Goal: Task Accomplishment & Management: Manage account settings

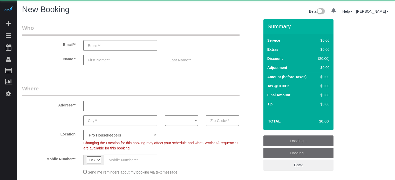
select select "4"
select select "number:9"
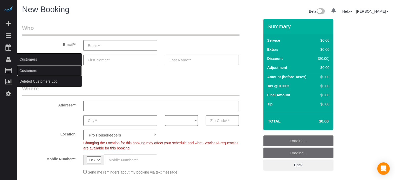
click at [23, 72] on link "Customers" at bounding box center [49, 71] width 65 height 10
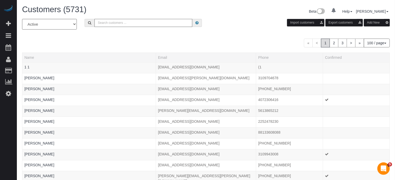
click at [120, 20] on input "text" at bounding box center [143, 23] width 98 height 8
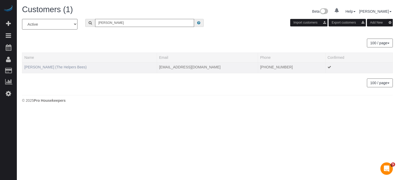
type input "gail j"
click at [53, 65] on link "Gail Jepson (The Helpers Bees)" at bounding box center [55, 67] width 62 height 4
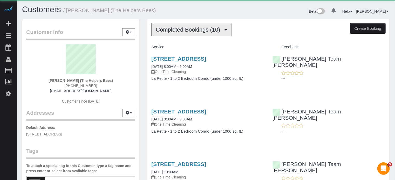
click at [194, 27] on span "Completed Bookings (10)" at bounding box center [189, 29] width 67 height 6
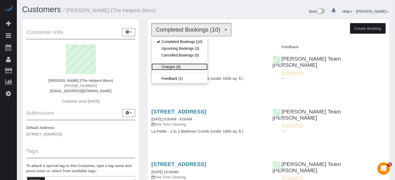
click at [191, 66] on link "Charges (9)" at bounding box center [180, 67] width 56 height 7
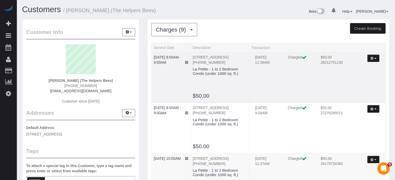
click at [375, 59] on button "button" at bounding box center [373, 59] width 12 height 8
click at [362, 73] on link "Send Invoice" at bounding box center [358, 75] width 41 height 7
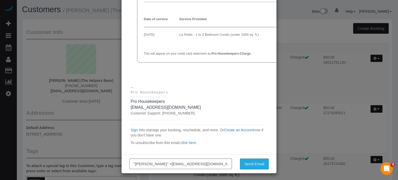
scroll to position [52, 0]
click at [166, 164] on input ""Gail Jepson" <hudakga@hotmail.com>" at bounding box center [180, 163] width 103 height 11
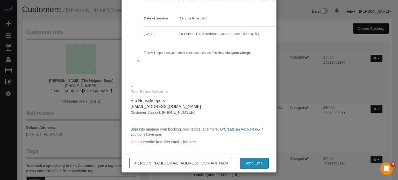
type input "edgar@prohousekeepers.com"
click at [257, 166] on button "Send Email" at bounding box center [254, 163] width 29 height 11
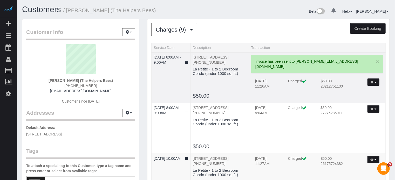
click at [211, 59] on p "18011 W Camino Real Dr, Surprise, AZ 85374 (253) 229-1725" at bounding box center [220, 60] width 54 height 10
click at [377, 79] on button "button" at bounding box center [373, 83] width 12 height 8
click at [352, 95] on link "Send Invoice" at bounding box center [358, 98] width 41 height 7
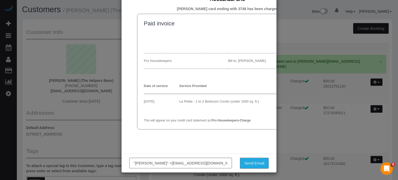
drag, startPoint x: 175, startPoint y: 50, endPoint x: 162, endPoint y: 51, distance: 13.6
drag, startPoint x: 162, startPoint y: 51, endPoint x: 157, endPoint y: 78, distance: 26.9
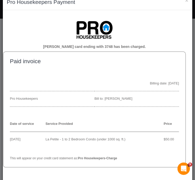
scroll to position [6, 0]
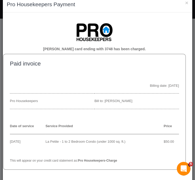
drag, startPoint x: 184, startPoint y: 169, endPoint x: 208, endPoint y: 165, distance: 23.7
click at [189, 165] on html at bounding box center [182, 168] width 12 height 12
click at [184, 165] on div "Open Intercom Messenger" at bounding box center [182, 168] width 17 height 17
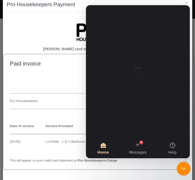
scroll to position [0, 0]
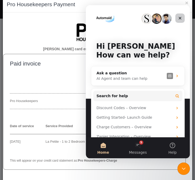
click at [179, 16] on icon "Close" at bounding box center [179, 18] width 4 height 4
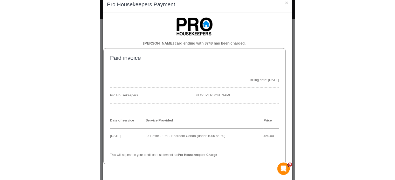
scroll to position [6, 0]
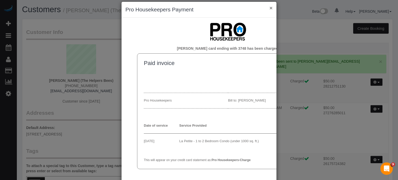
click at [270, 8] on button "×" at bounding box center [271, 7] width 3 height 5
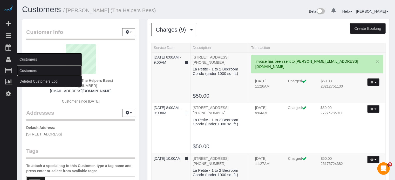
click at [31, 70] on link "Customers" at bounding box center [49, 71] width 65 height 10
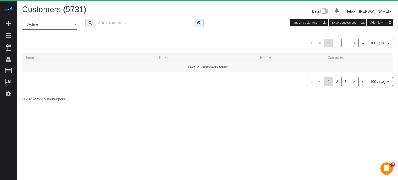
click at [111, 25] on input "text" at bounding box center [144, 23] width 99 height 8
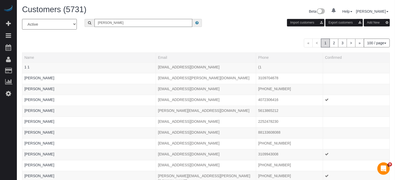
type input "Robert Campbell"
click at [130, 26] on input "Robert Campbell" at bounding box center [143, 23] width 98 height 8
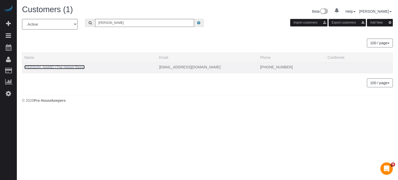
click at [35, 66] on link "Robert Campbell (The Helper Bees)" at bounding box center [54, 67] width 60 height 4
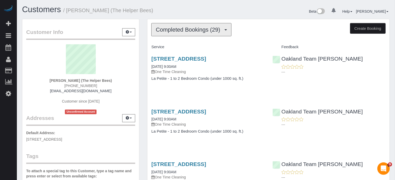
click at [181, 31] on span "Completed Bookings (29)" at bounding box center [189, 29] width 67 height 6
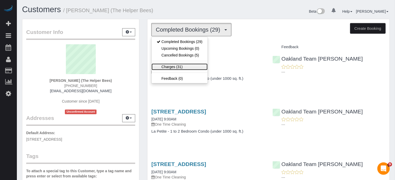
click at [182, 65] on link "Charges (31)" at bounding box center [180, 67] width 56 height 7
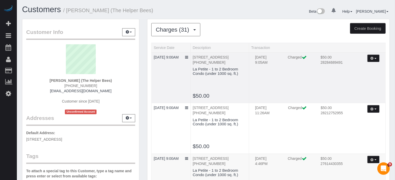
click at [375, 57] on button "button" at bounding box center [373, 59] width 12 height 8
click at [354, 76] on link "Send Invoice" at bounding box center [358, 75] width 41 height 7
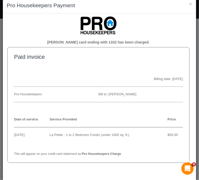
scroll to position [8, 0]
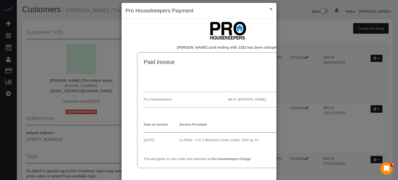
click at [270, 8] on button "×" at bounding box center [271, 8] width 3 height 5
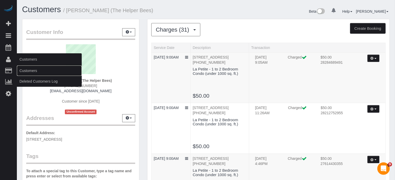
drag, startPoint x: 38, startPoint y: 70, endPoint x: 40, endPoint y: 68, distance: 3.5
click at [38, 70] on link "Customers" at bounding box center [49, 71] width 65 height 10
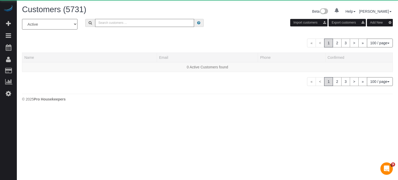
click at [131, 25] on input "text" at bounding box center [144, 23] width 99 height 8
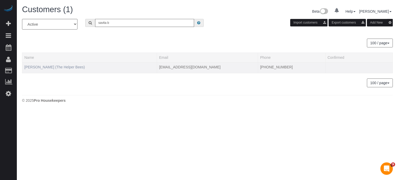
type input "savita b"
click at [53, 67] on link "Savita Bhardwaj (The Helper Bees)" at bounding box center [54, 67] width 60 height 4
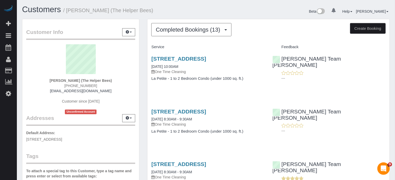
click at [208, 34] on button "Completed Bookings (13)" at bounding box center [191, 29] width 80 height 13
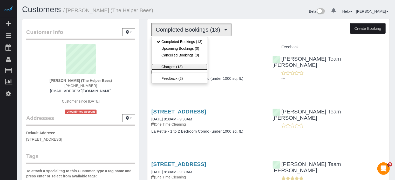
click at [181, 67] on link "Charges (13)" at bounding box center [180, 67] width 56 height 7
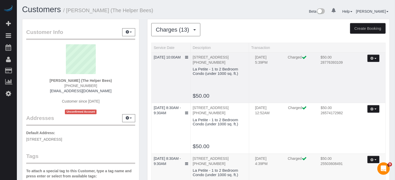
click at [372, 57] on icon "button" at bounding box center [371, 58] width 3 height 3
click at [349, 76] on link "Send Invoice" at bounding box center [358, 75] width 41 height 7
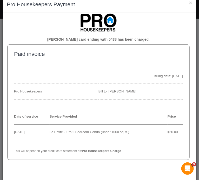
scroll to position [9, 16]
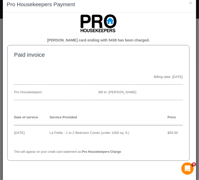
click at [31, 24] on td "Savita Bhardwaj's card ending with 5438 has been charged. Paid invoice Billing …" at bounding box center [98, 87] width 182 height 147
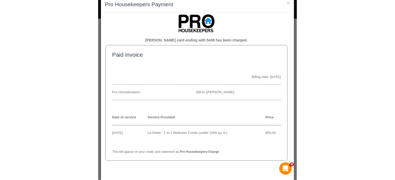
scroll to position [9, 0]
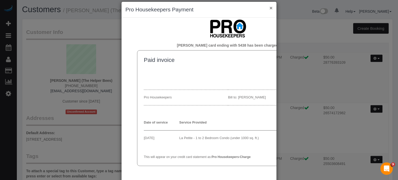
click at [270, 8] on button "×" at bounding box center [271, 7] width 3 height 5
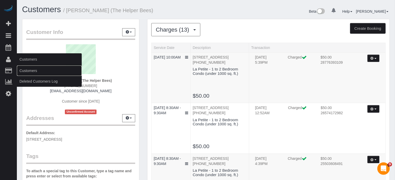
drag, startPoint x: 29, startPoint y: 69, endPoint x: 40, endPoint y: 60, distance: 15.2
click at [29, 69] on link "Customers" at bounding box center [49, 71] width 65 height 10
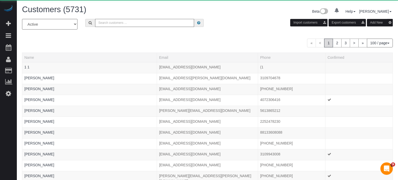
click at [141, 25] on input "text" at bounding box center [144, 23] width 99 height 8
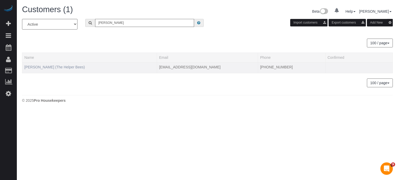
type input "howard sh"
click at [57, 65] on link "Howard Shirley (The Helper Bees)" at bounding box center [54, 67] width 60 height 4
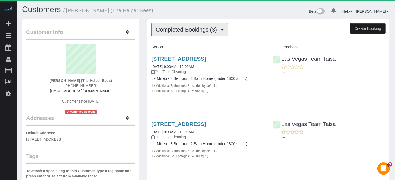
click at [165, 32] on span "Completed Bookings (3)" at bounding box center [188, 29] width 64 height 6
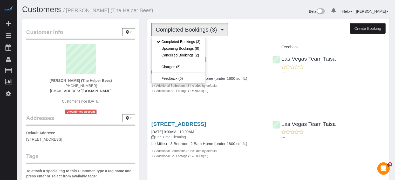
click at [196, 12] on h1 "Customers / Howard Shirley (The Helper Bees)" at bounding box center [112, 9] width 180 height 9
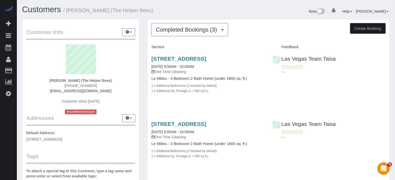
click at [190, 38] on div "Completed Bookings (3) Completed Bookings (3) Upcoming Bookings (8) Cancelled B…" at bounding box center [268, 135] width 242 height 232
click at [190, 33] on button "Completed Bookings (3)" at bounding box center [189, 29] width 77 height 13
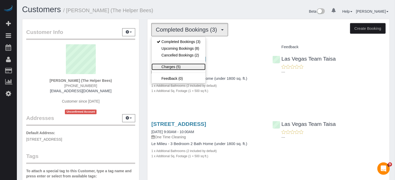
click at [186, 65] on link "Charges (5)" at bounding box center [179, 67] width 54 height 7
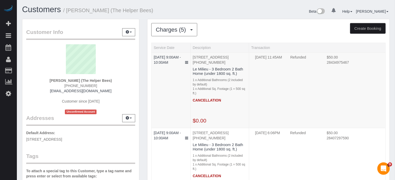
click at [142, 86] on div "Customer Info Edit Contact Info Send Message Email Preferences Special Sales Ta…" at bounding box center [80, 147] width 125 height 256
click at [168, 30] on span "Charges (5)" at bounding box center [172, 29] width 33 height 6
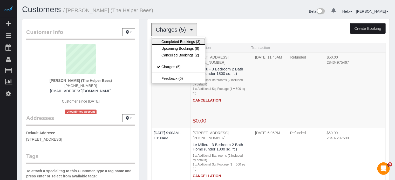
click at [170, 40] on link "Completed Bookings (3)" at bounding box center [179, 41] width 54 height 7
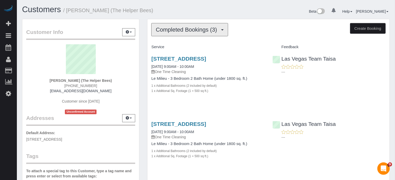
click at [172, 28] on span "Completed Bookings (3)" at bounding box center [188, 29] width 64 height 6
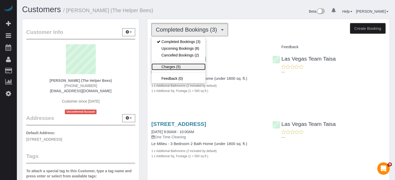
click at [172, 65] on link "Charges (5)" at bounding box center [179, 67] width 54 height 7
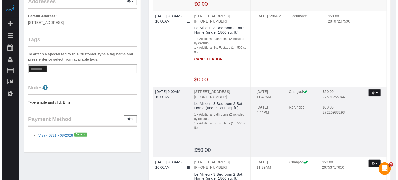
scroll to position [130, 0]
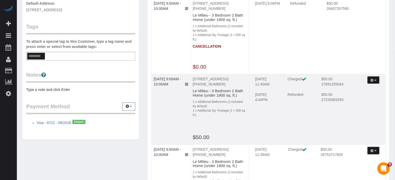
click at [374, 84] on button "button" at bounding box center [373, 81] width 12 height 8
click at [357, 100] on link "Send Invoice" at bounding box center [358, 96] width 41 height 7
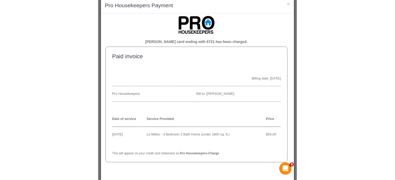
scroll to position [8, 0]
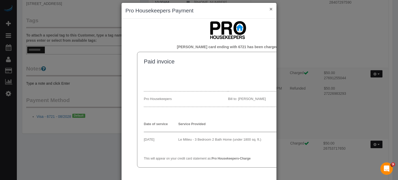
click at [271, 8] on button "×" at bounding box center [271, 8] width 3 height 5
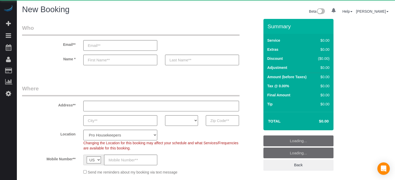
select select "number:9"
select select "object:1230"
select select "4"
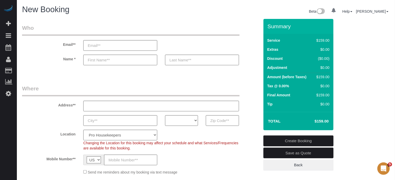
click at [36, 137] on div "Location Pro Housekeepers Atlanta Austin Boston Chicago Cincinnati Clearwater D…" at bounding box center [140, 140] width 245 height 21
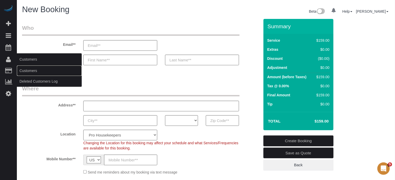
click at [29, 68] on link "Customers" at bounding box center [49, 71] width 65 height 10
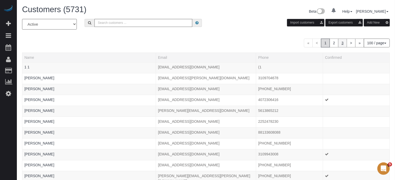
click at [341, 44] on link "3" at bounding box center [342, 43] width 9 height 9
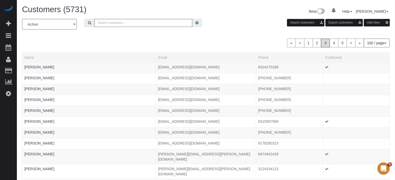
click at [341, 44] on link "5" at bounding box center [342, 43] width 9 height 9
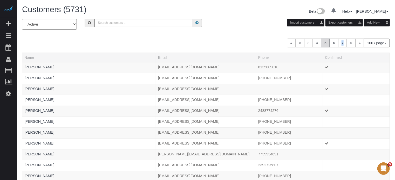
click at [341, 44] on link "7" at bounding box center [342, 43] width 9 height 9
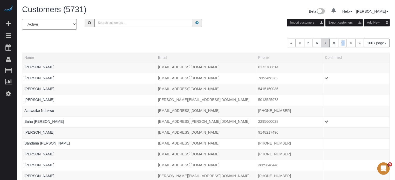
click at [341, 44] on link "9" at bounding box center [342, 43] width 9 height 9
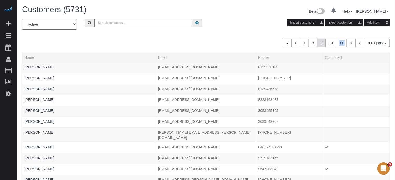
click at [341, 44] on link "11" at bounding box center [341, 43] width 11 height 9
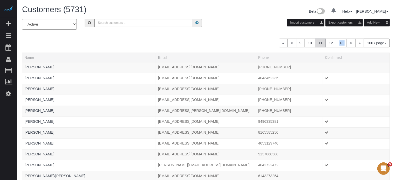
click at [341, 44] on link "13" at bounding box center [341, 43] width 11 height 9
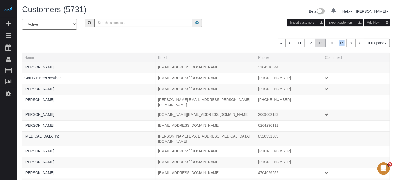
click at [341, 44] on link "15" at bounding box center [341, 43] width 11 height 9
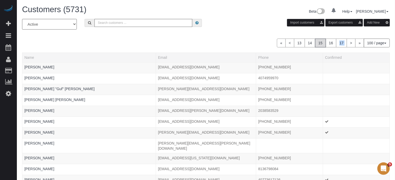
click at [341, 44] on link "17" at bounding box center [341, 43] width 11 height 9
click at [341, 44] on link "19" at bounding box center [341, 43] width 11 height 9
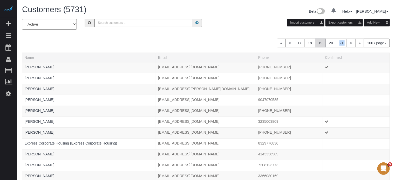
click at [341, 44] on link "21" at bounding box center [341, 43] width 11 height 9
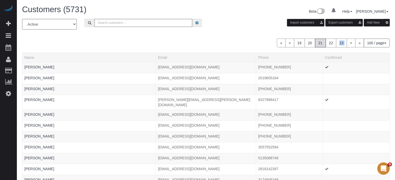
click at [341, 44] on link "23" at bounding box center [341, 43] width 11 height 9
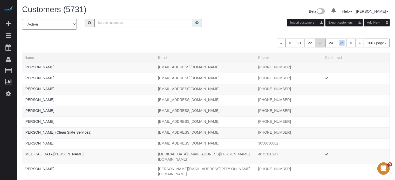
click at [341, 44] on link "25" at bounding box center [341, 43] width 11 height 9
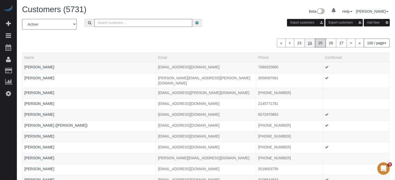
click at [311, 45] on link "24" at bounding box center [310, 43] width 11 height 9
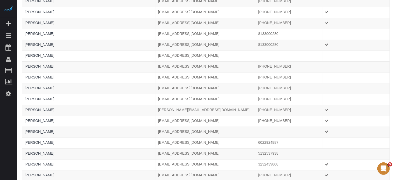
scroll to position [1009, 0]
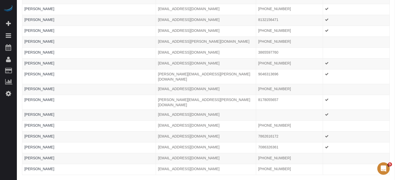
scroll to position [1003, 0]
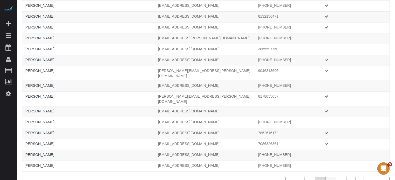
click at [332, 177] on link "26" at bounding box center [331, 181] width 11 height 9
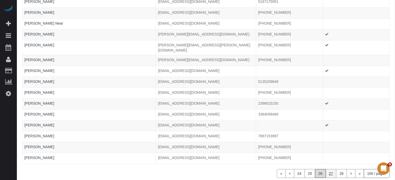
click at [332, 169] on link "27" at bounding box center [331, 173] width 11 height 9
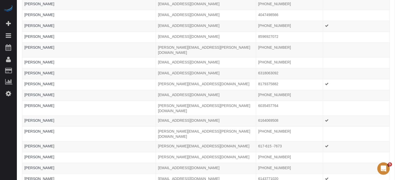
scroll to position [1011, 0]
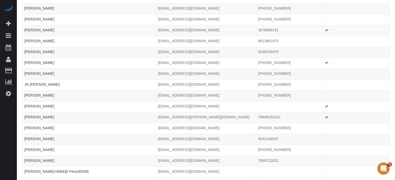
scroll to position [1003, 0]
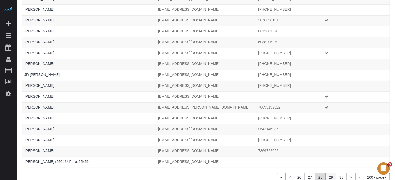
click at [332, 173] on link "29" at bounding box center [331, 177] width 11 height 9
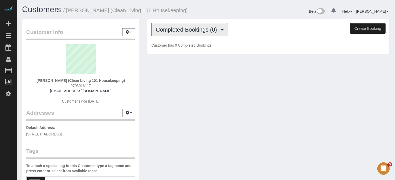
click at [190, 31] on span "Completed Bookings (0)" at bounding box center [188, 29] width 64 height 6
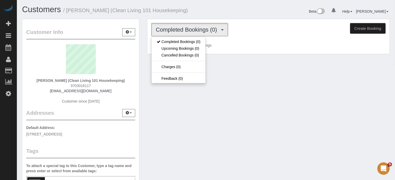
click at [189, 17] on div "Customers / Juliana Carey (Clean Living 101 Housekeeping) Beta 0 Your Notificat…" at bounding box center [205, 12] width 375 height 14
